Goal: Transaction & Acquisition: Subscribe to service/newsletter

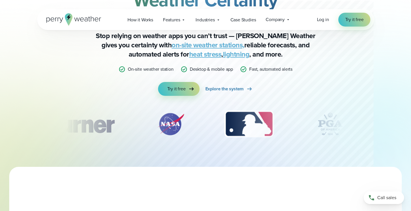
scroll to position [86, 0]
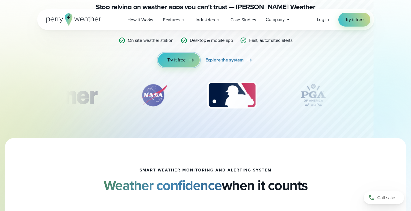
click at [183, 61] on span "Try it free" at bounding box center [176, 59] width 18 height 7
